Goal: Information Seeking & Learning: Learn about a topic

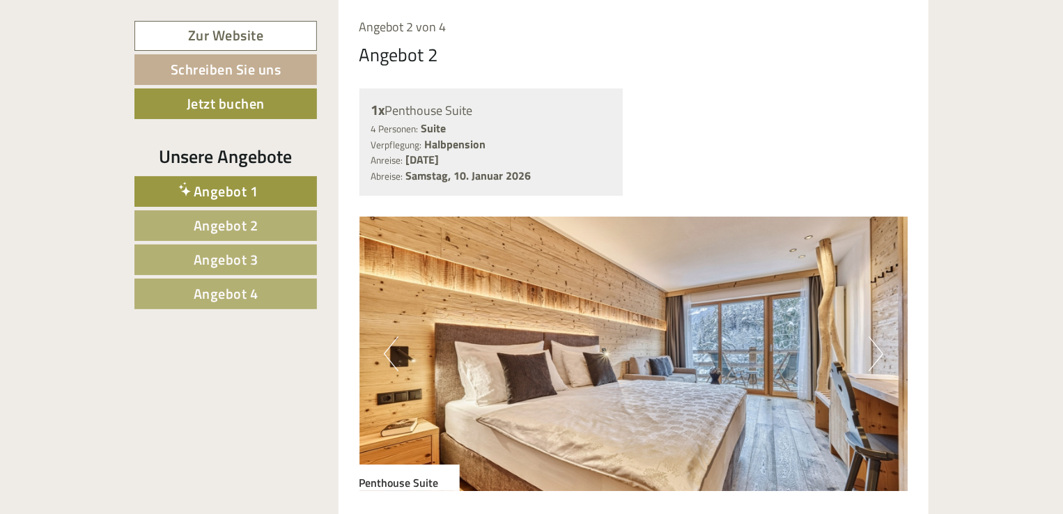
scroll to position [2369, 0]
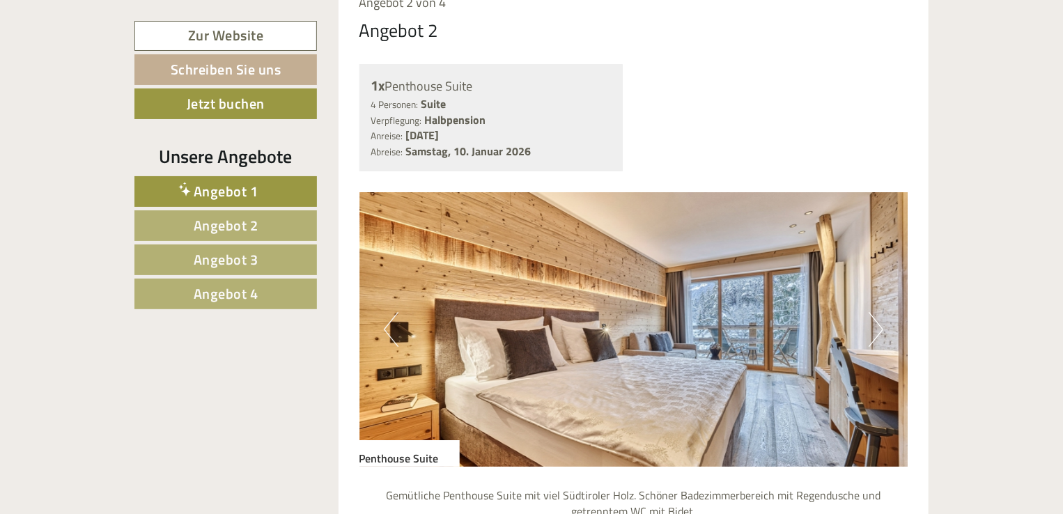
click at [875, 312] on button "Next" at bounding box center [876, 329] width 15 height 35
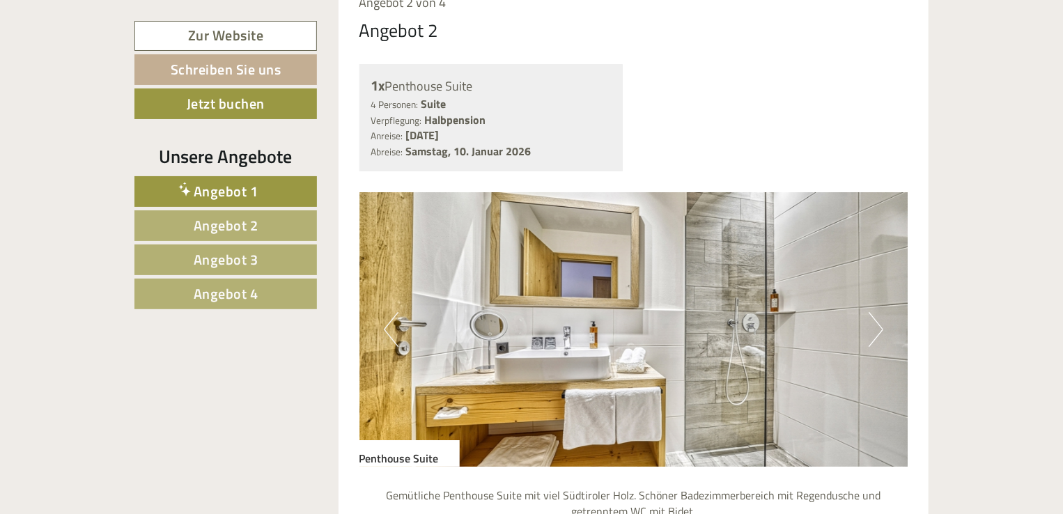
click at [875, 312] on button "Next" at bounding box center [876, 329] width 15 height 35
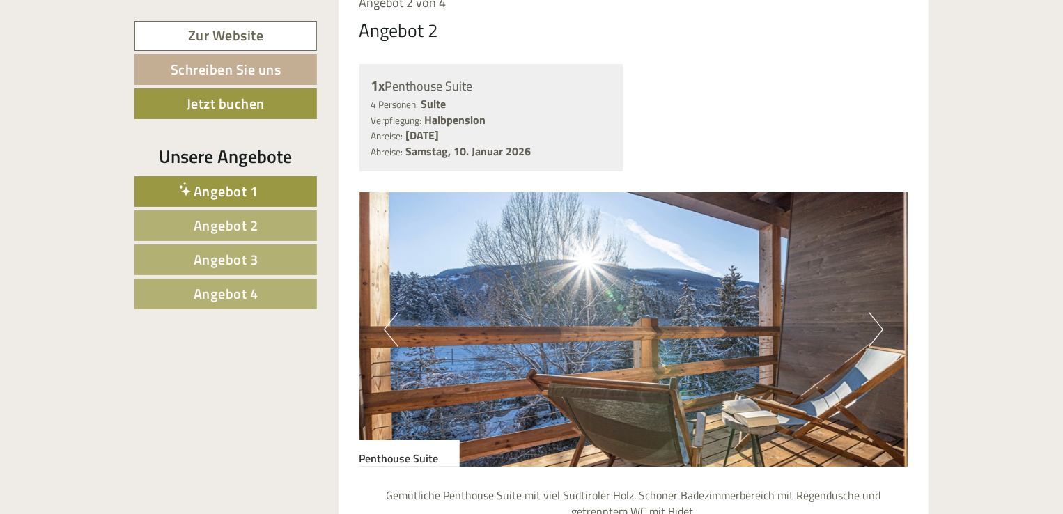
click at [875, 312] on button "Next" at bounding box center [876, 329] width 15 height 35
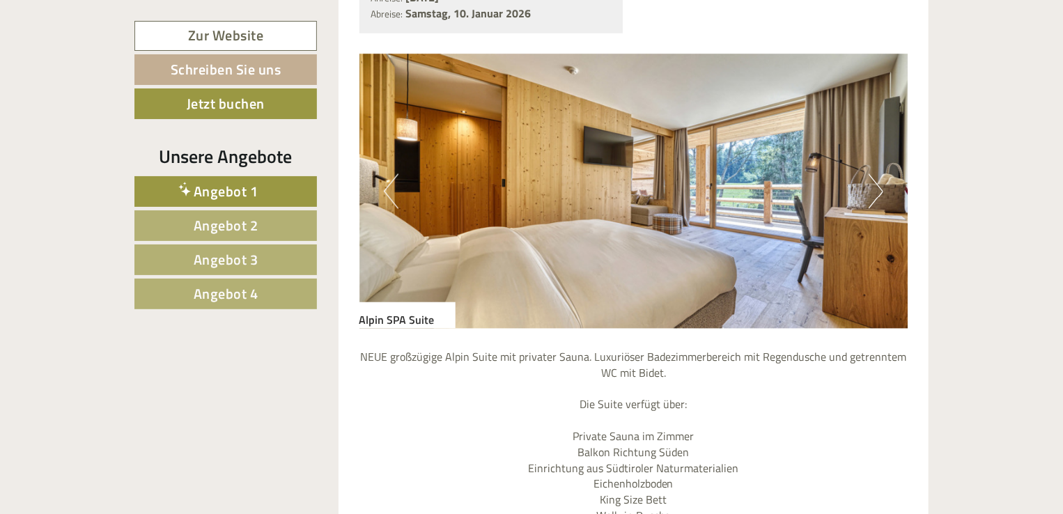
scroll to position [3693, 0]
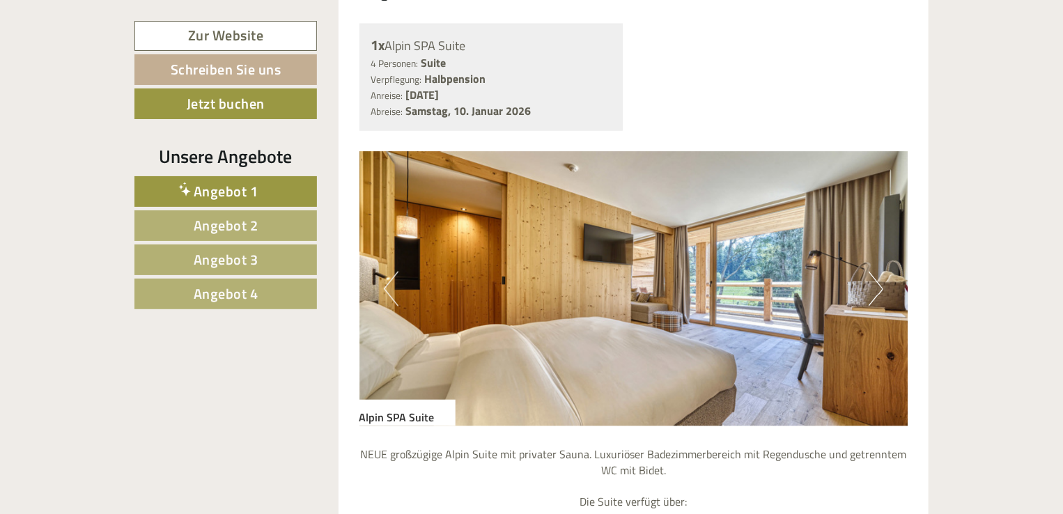
click at [877, 272] on button "Next" at bounding box center [876, 289] width 15 height 35
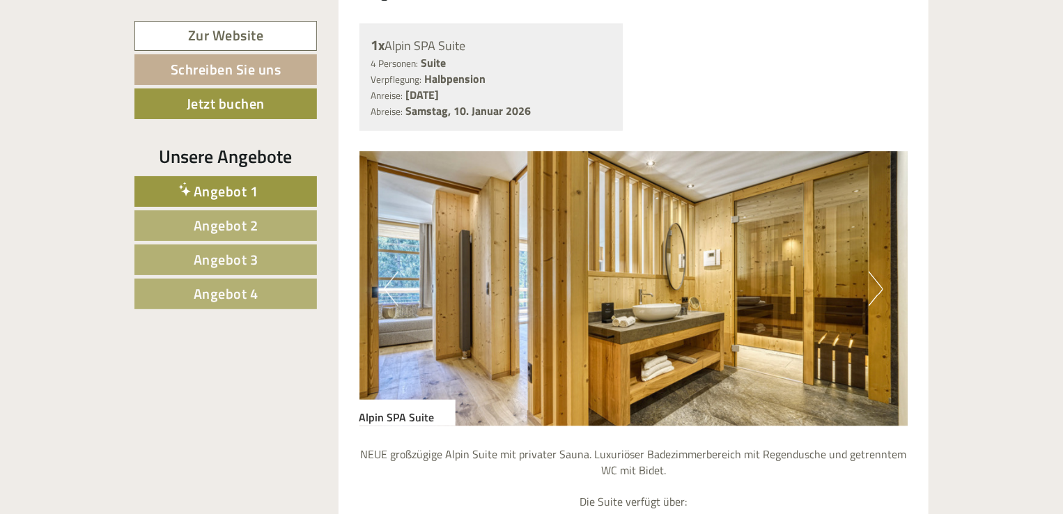
click at [877, 272] on button "Next" at bounding box center [876, 289] width 15 height 35
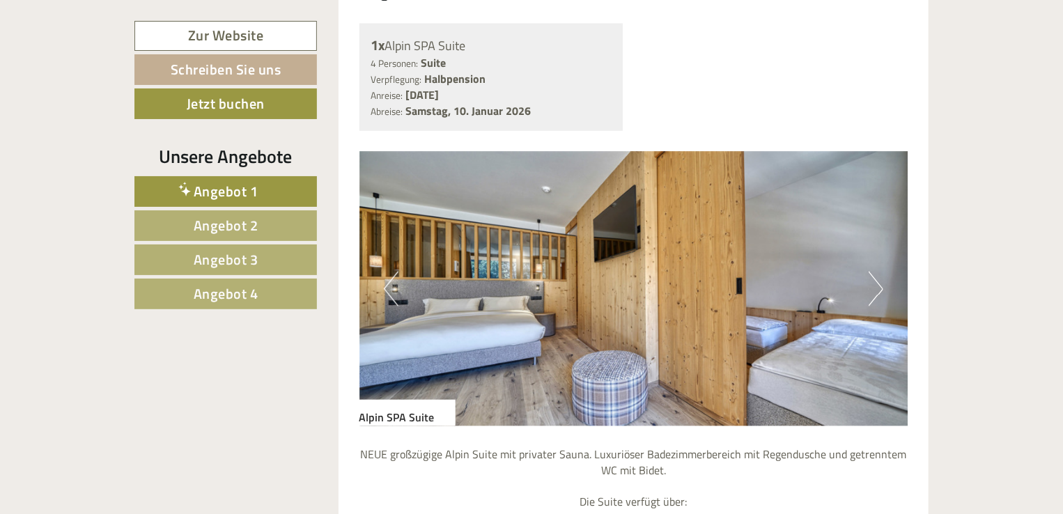
click at [877, 272] on button "Next" at bounding box center [876, 289] width 15 height 35
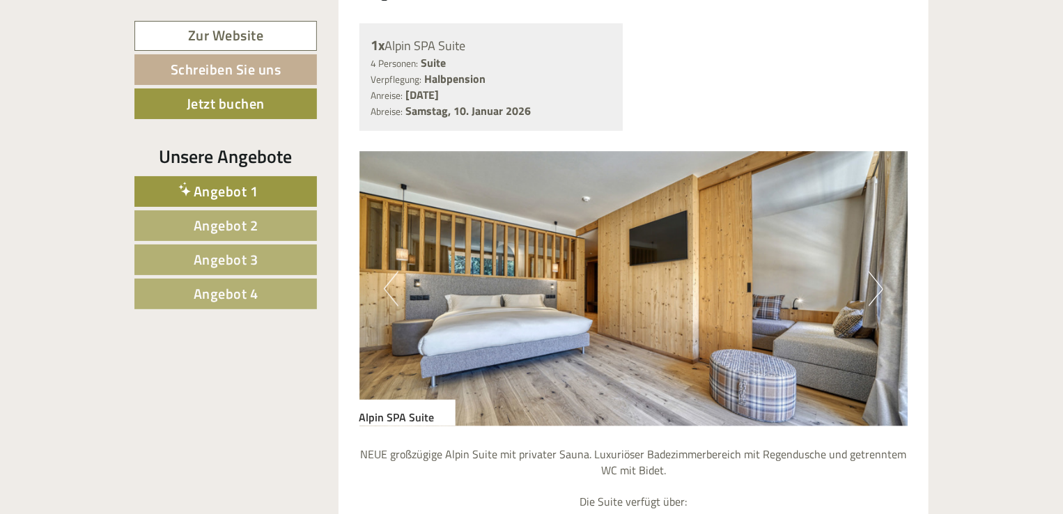
click at [877, 272] on button "Next" at bounding box center [876, 289] width 15 height 35
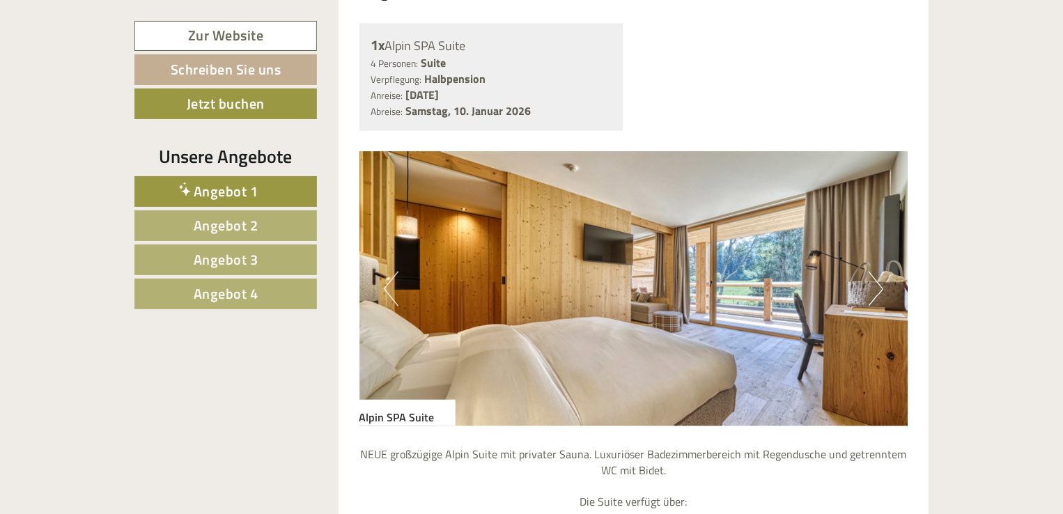
click at [877, 272] on button "Next" at bounding box center [876, 289] width 15 height 35
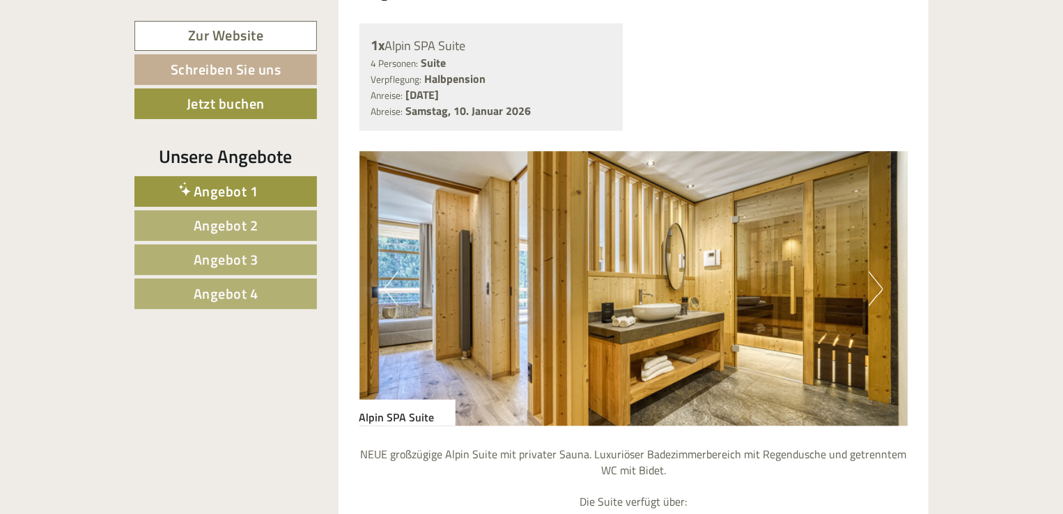
click at [877, 272] on button "Next" at bounding box center [876, 289] width 15 height 35
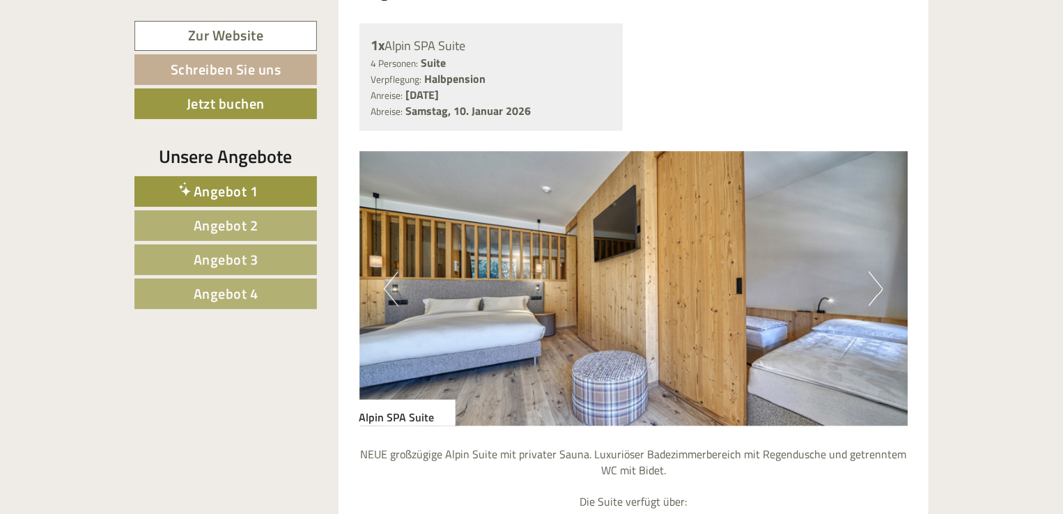
click at [877, 272] on button "Next" at bounding box center [876, 289] width 15 height 35
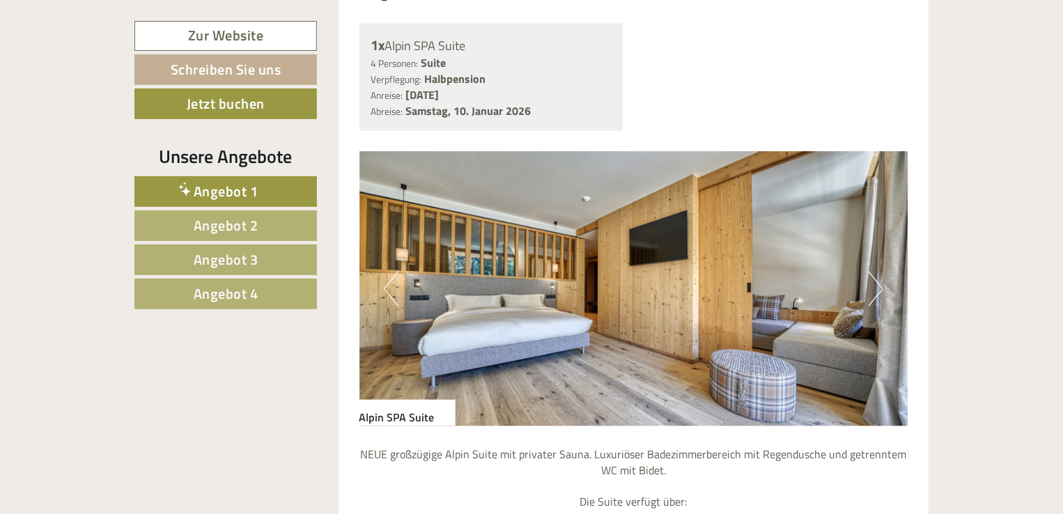
click at [875, 272] on button "Next" at bounding box center [876, 289] width 15 height 35
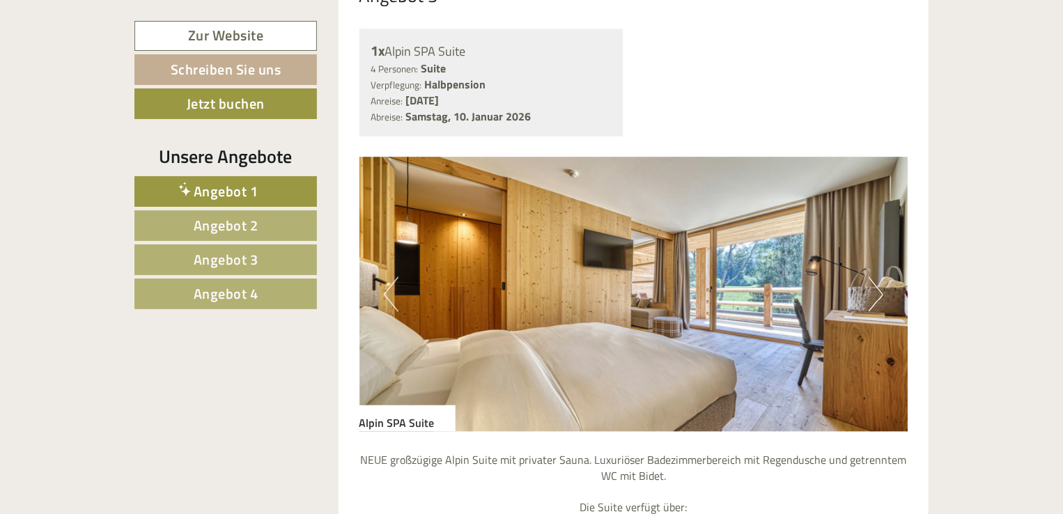
scroll to position [3763, 0]
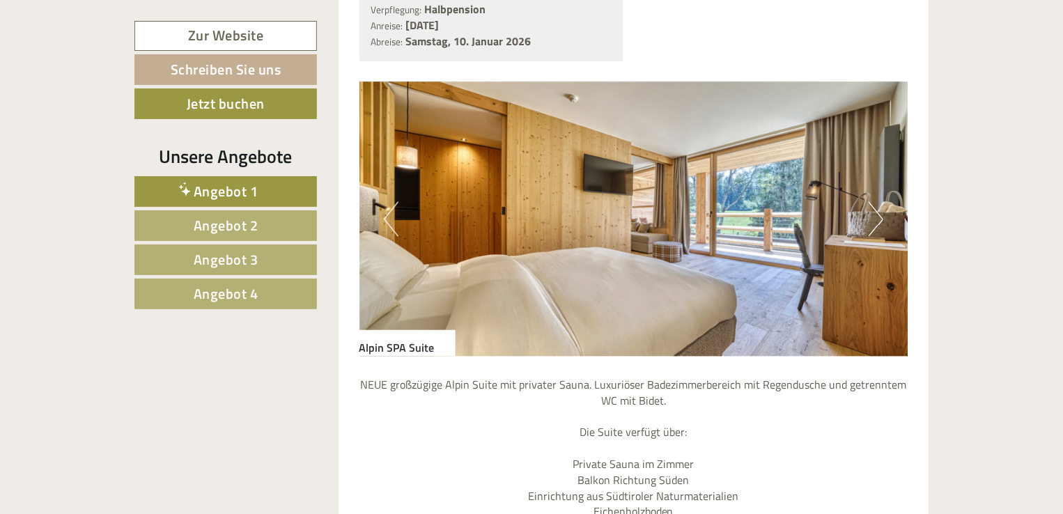
click at [195, 293] on span "Angebot 4" at bounding box center [226, 294] width 65 height 22
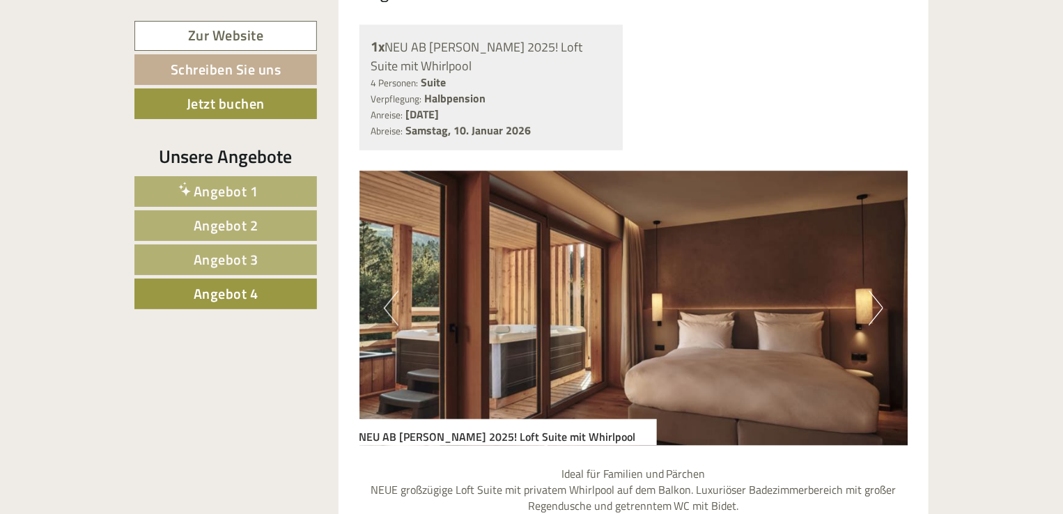
scroll to position [1148, 0]
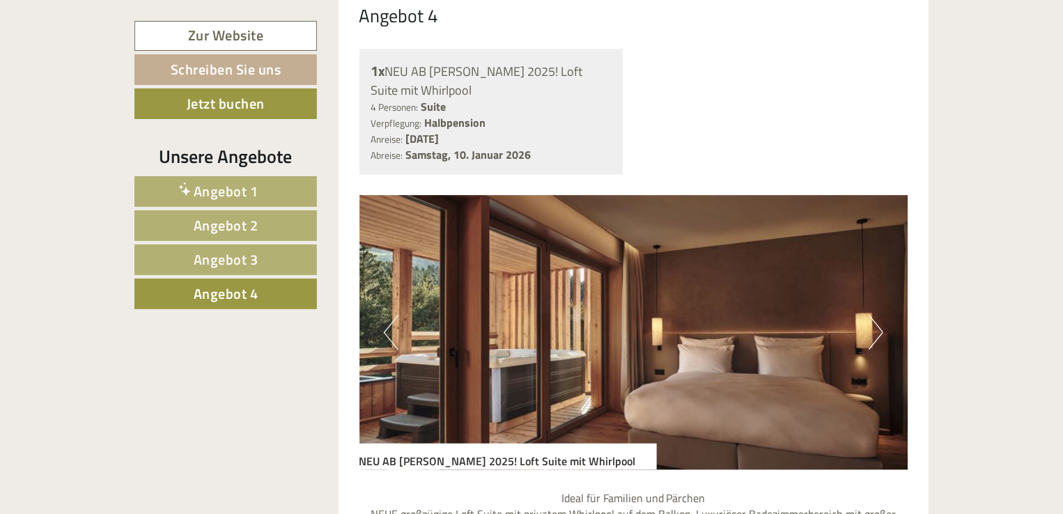
click at [872, 316] on button "Next" at bounding box center [876, 333] width 15 height 35
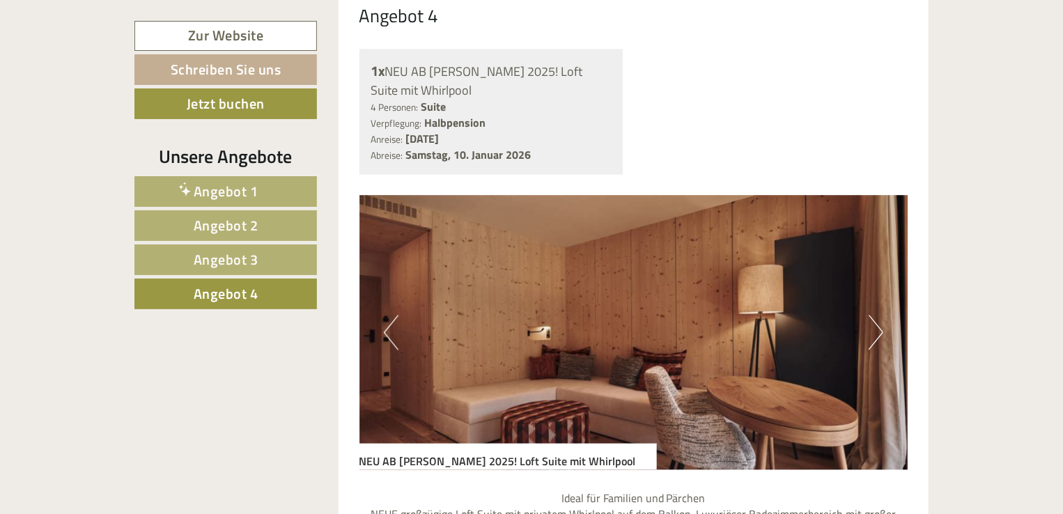
click at [872, 316] on button "Next" at bounding box center [876, 333] width 15 height 35
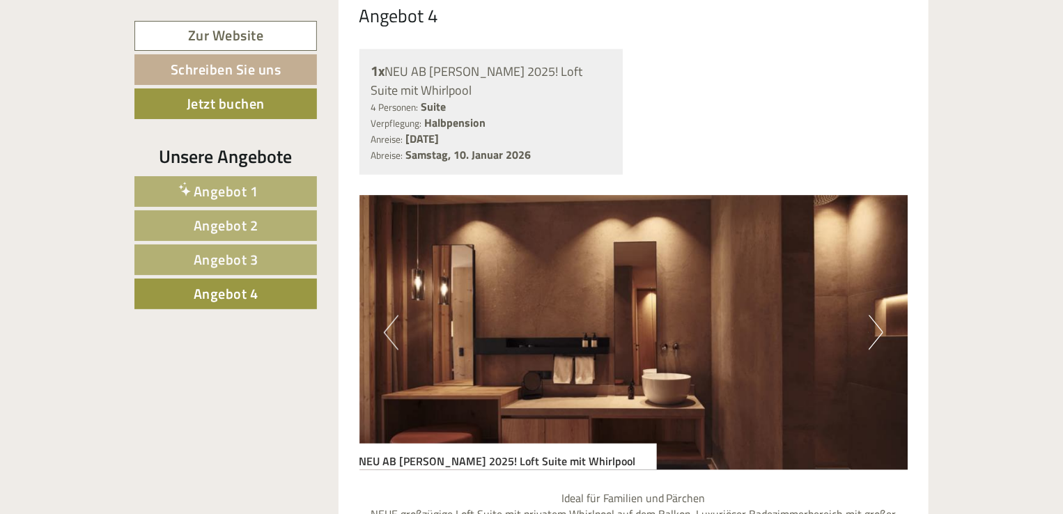
click at [872, 316] on button "Next" at bounding box center [876, 333] width 15 height 35
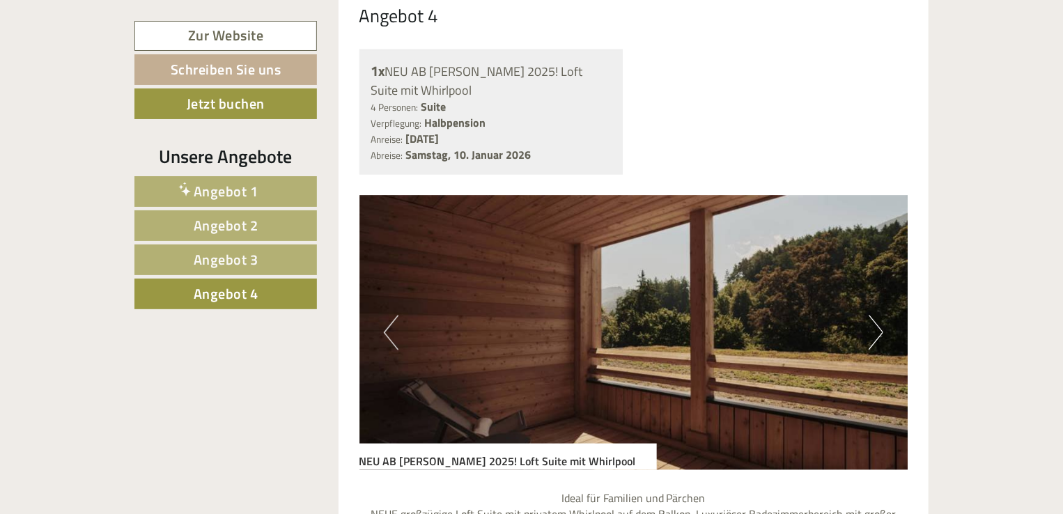
click at [872, 316] on button "Next" at bounding box center [876, 333] width 15 height 35
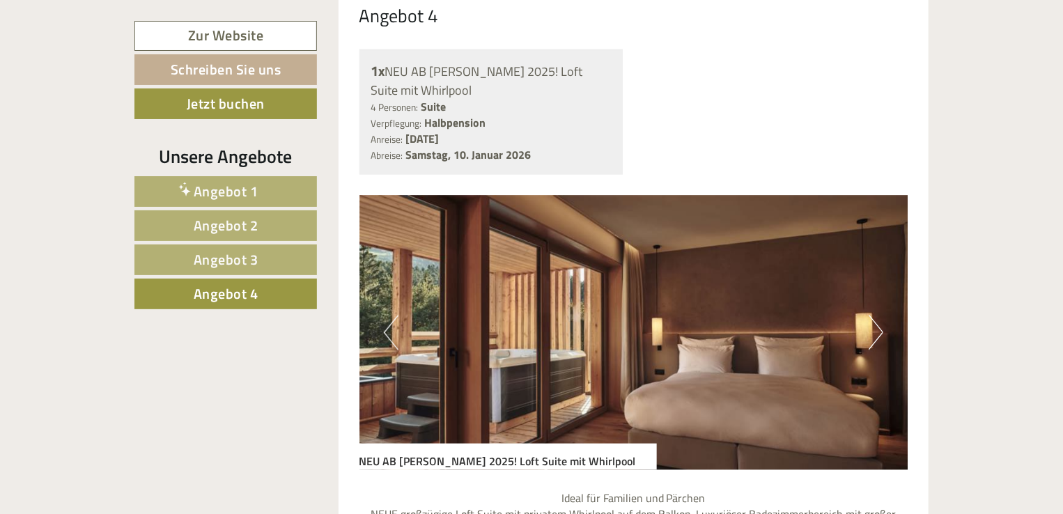
click at [254, 256] on span "Angebot 3" at bounding box center [226, 260] width 65 height 22
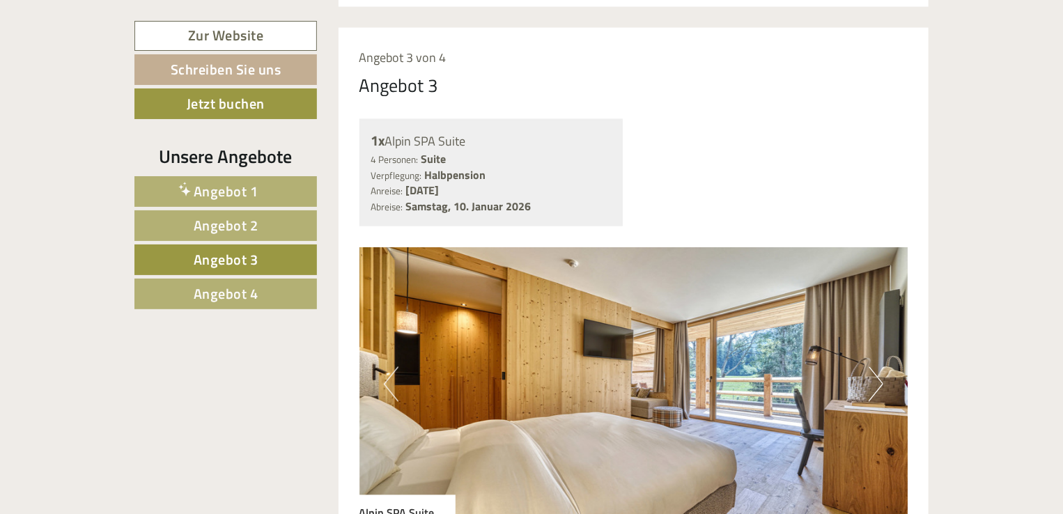
click at [877, 367] on button "Next" at bounding box center [876, 384] width 15 height 35
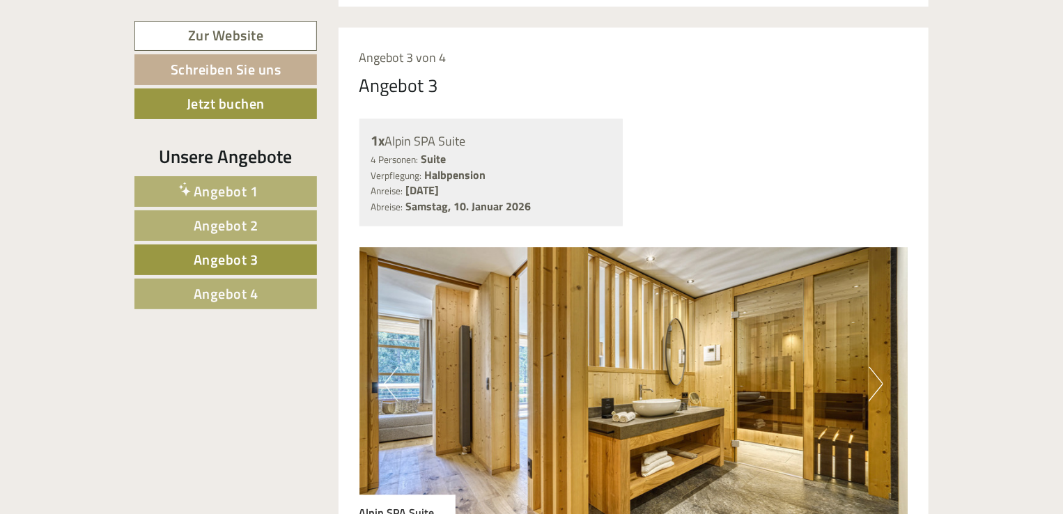
click at [877, 367] on button "Next" at bounding box center [876, 384] width 15 height 35
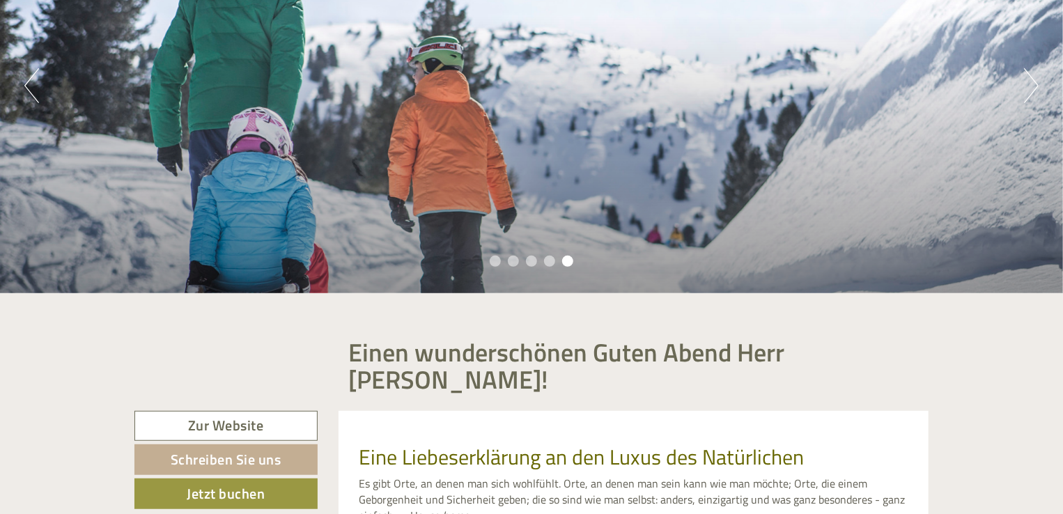
scroll to position [557, 0]
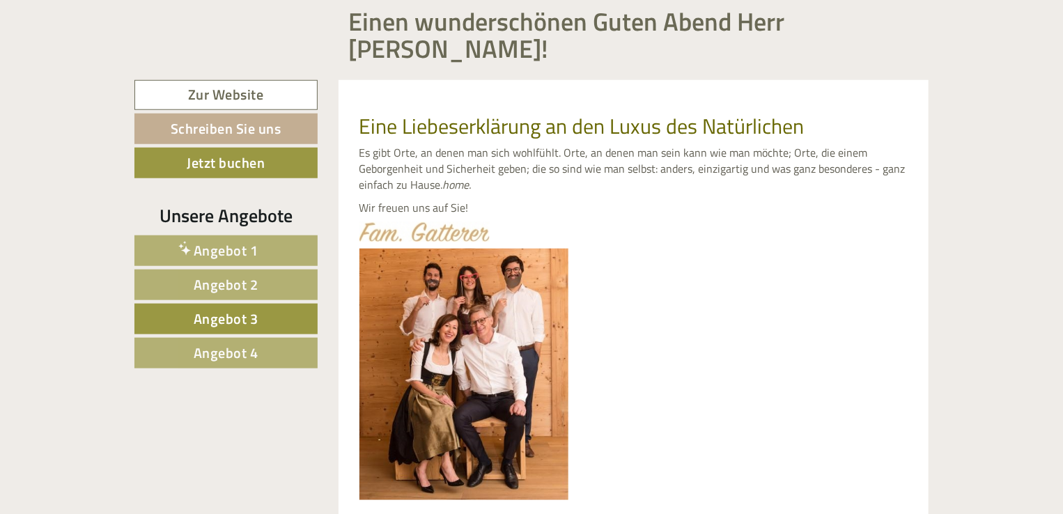
click at [217, 240] on span "Angebot 1" at bounding box center [226, 251] width 65 height 22
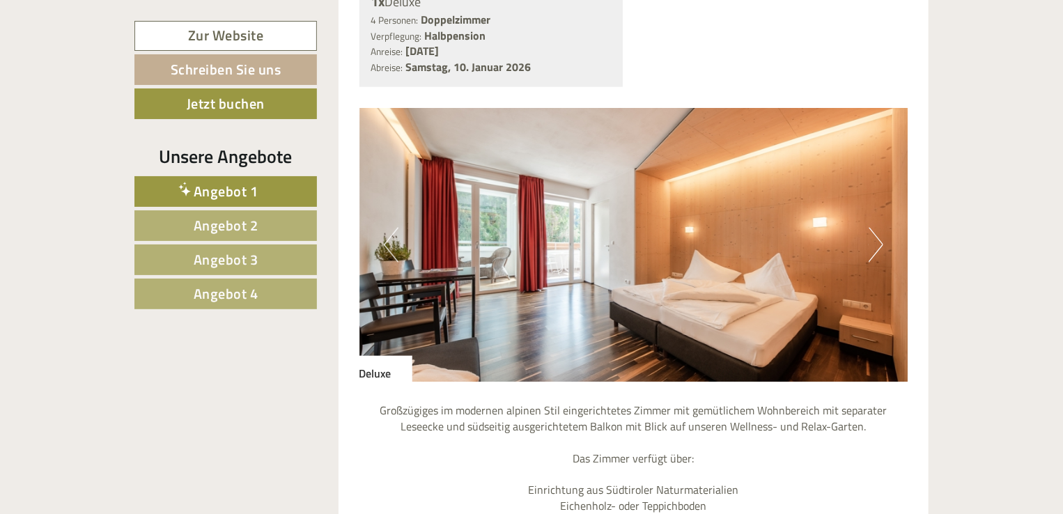
scroll to position [730, 0]
